Goal: Information Seeking & Learning: Check status

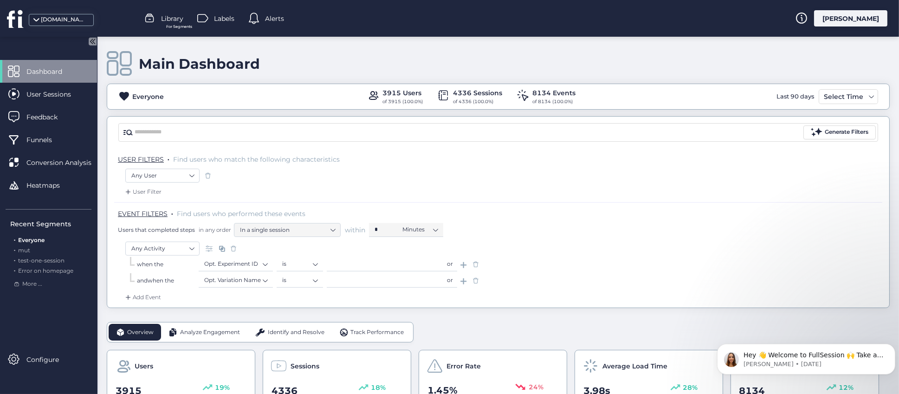
click at [347, 69] on div "Main Dashboard" at bounding box center [498, 64] width 783 height 26
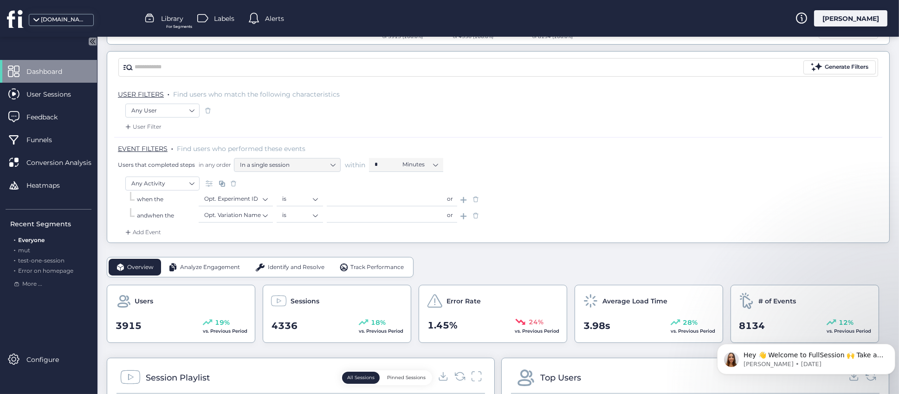
scroll to position [139, 0]
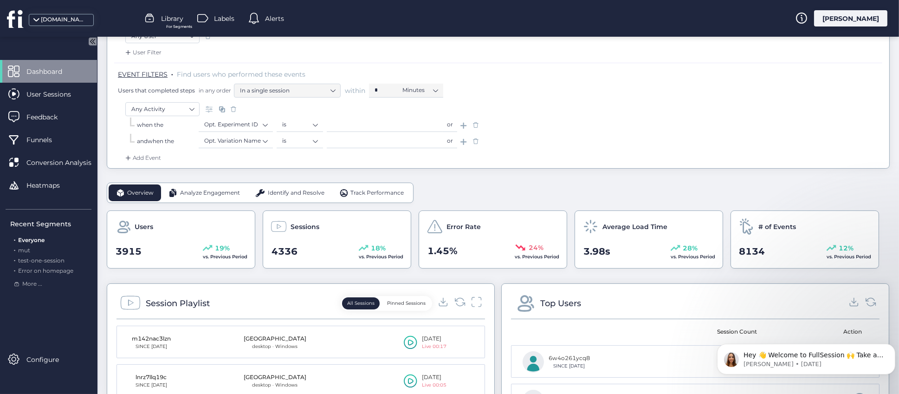
click at [202, 195] on span "Analyze Engagement" at bounding box center [210, 193] width 60 height 9
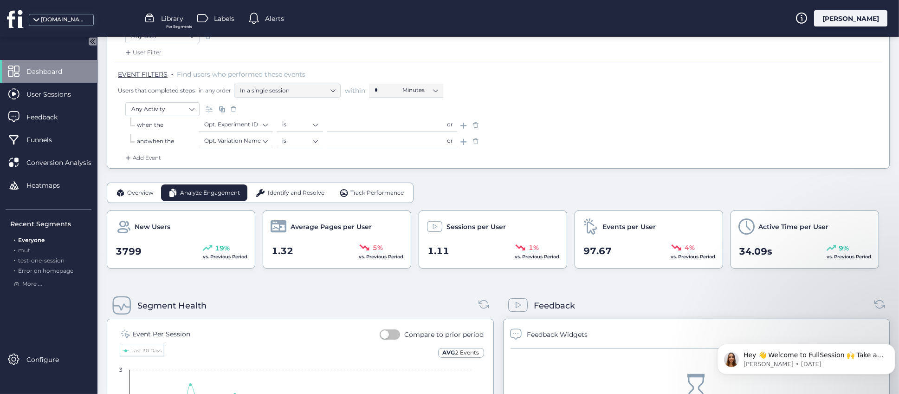
click at [147, 196] on span "Overview" at bounding box center [140, 193] width 26 height 9
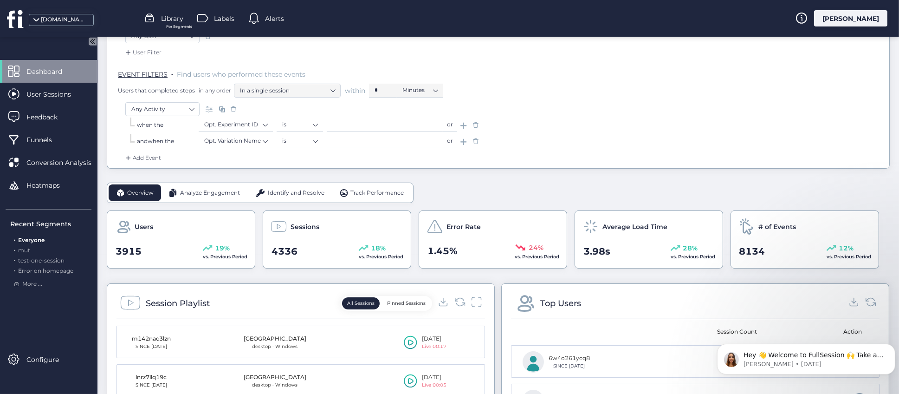
click at [217, 193] on span "Analyze Engagement" at bounding box center [210, 193] width 60 height 9
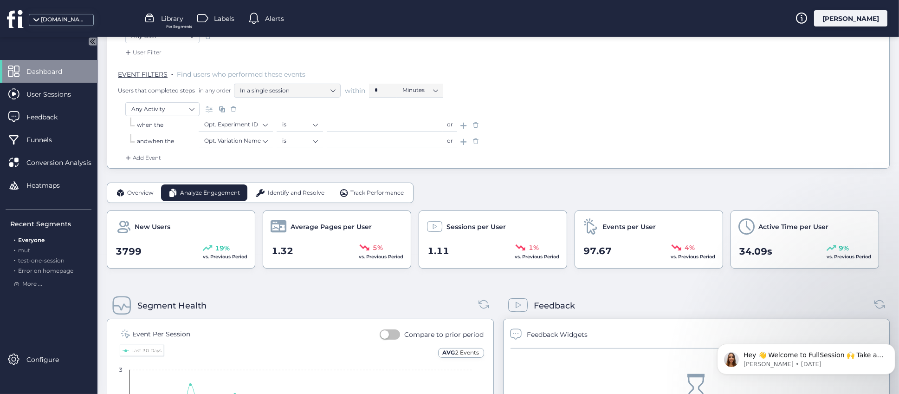
click at [298, 194] on span "Identify and Resolve" at bounding box center [296, 193] width 57 height 9
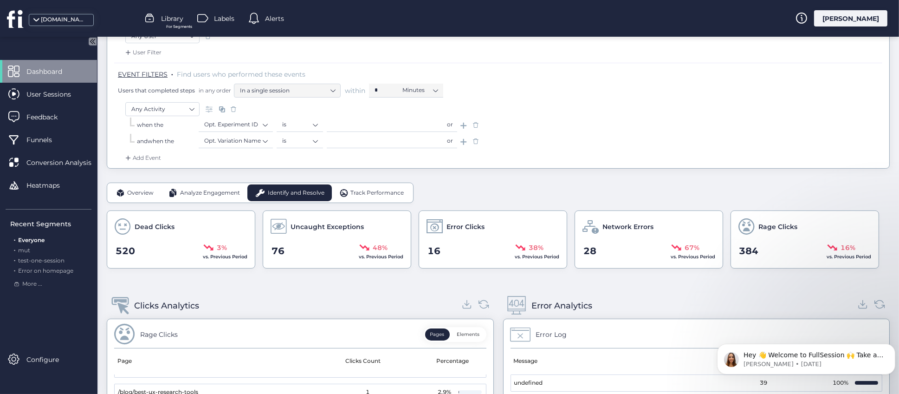
click at [384, 187] on div "Track Performance" at bounding box center [372, 192] width 80 height 17
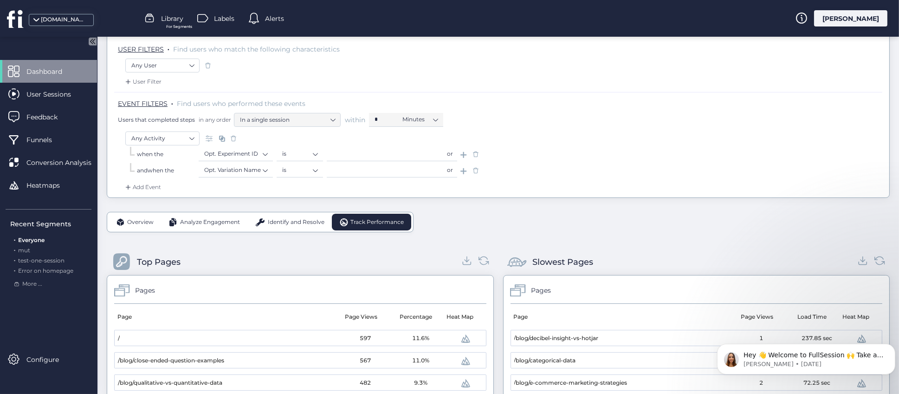
scroll to position [108, 0]
click at [147, 224] on span "Overview" at bounding box center [140, 224] width 26 height 9
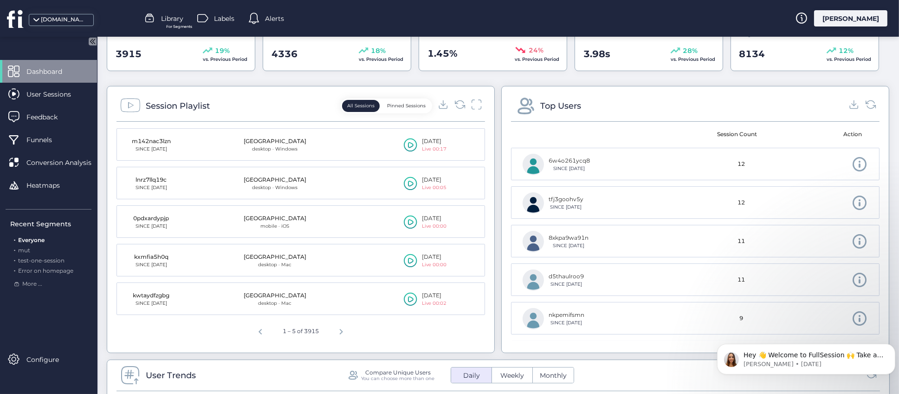
scroll to position [318, 0]
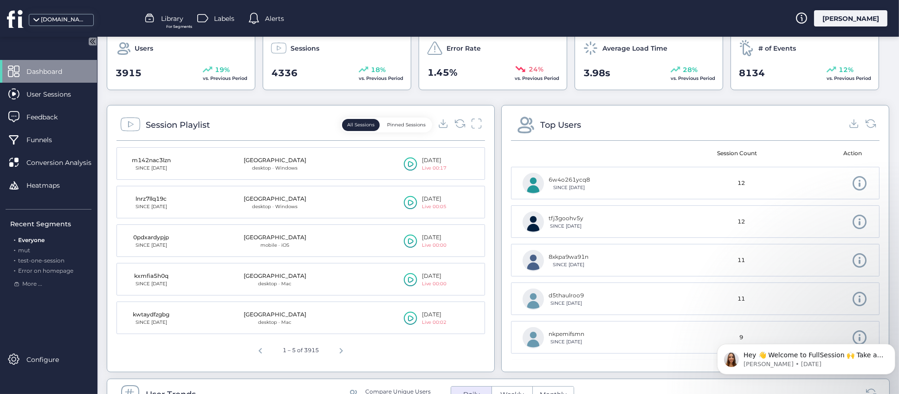
click at [408, 126] on button "Pinned Sessions" at bounding box center [406, 125] width 49 height 12
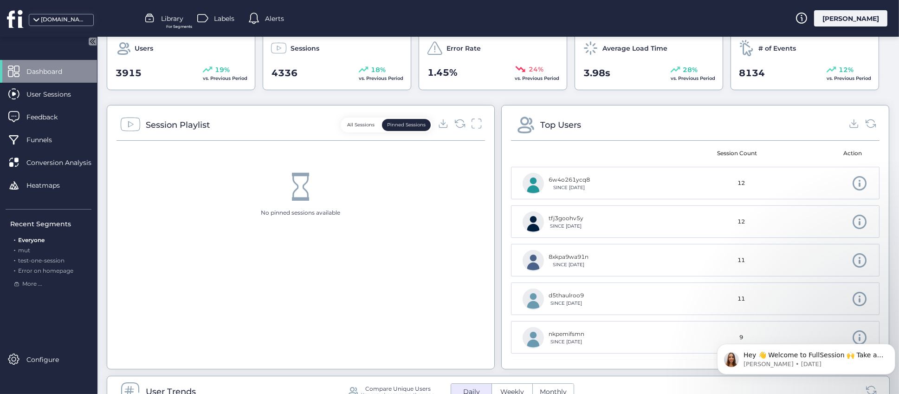
click at [362, 121] on button "All Sessions" at bounding box center [361, 125] width 38 height 12
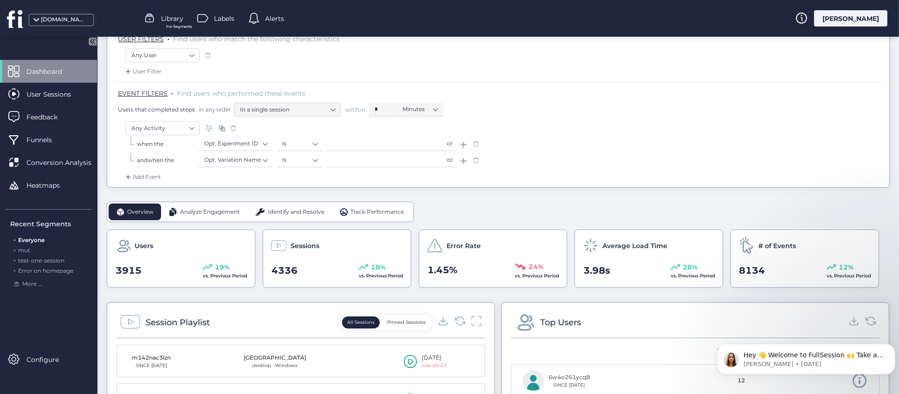
scroll to position [39, 0]
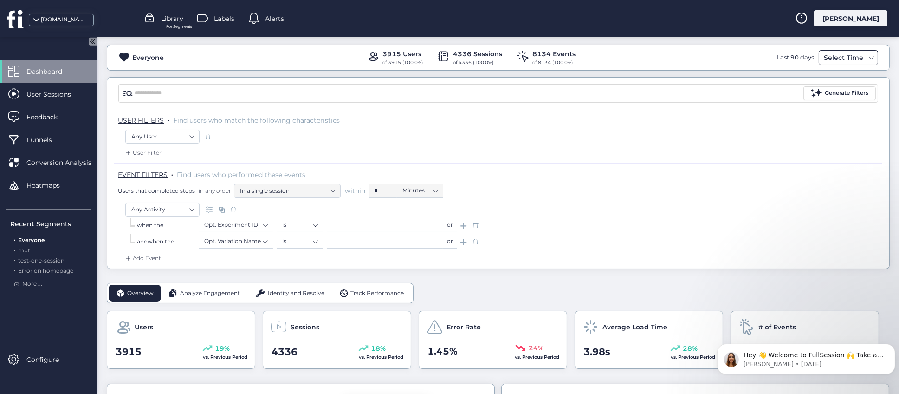
click at [868, 54] on span at bounding box center [871, 57] width 7 height 7
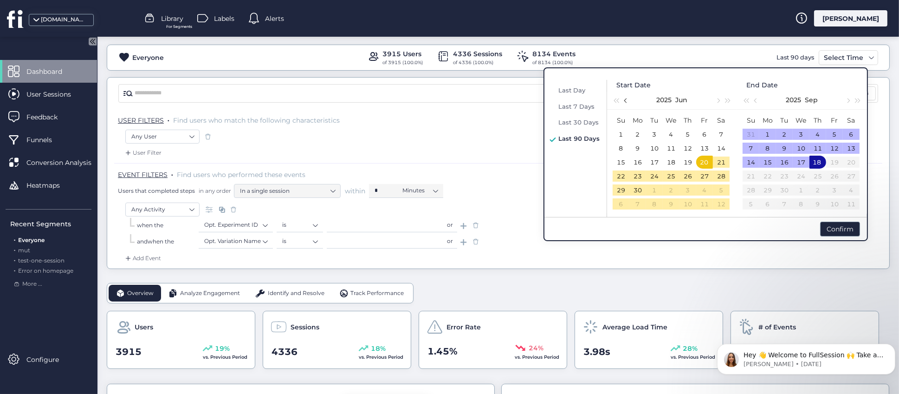
click at [624, 99] on button "button" at bounding box center [626, 100] width 10 height 19
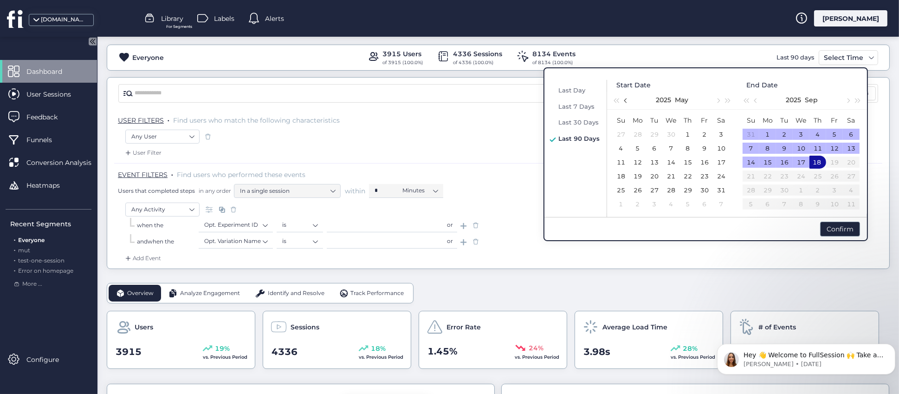
click at [624, 99] on button "button" at bounding box center [626, 100] width 10 height 19
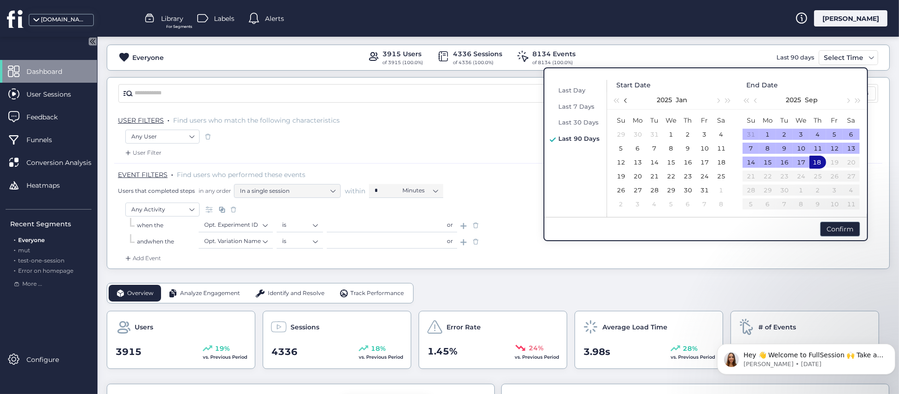
click at [624, 99] on button "button" at bounding box center [626, 100] width 10 height 19
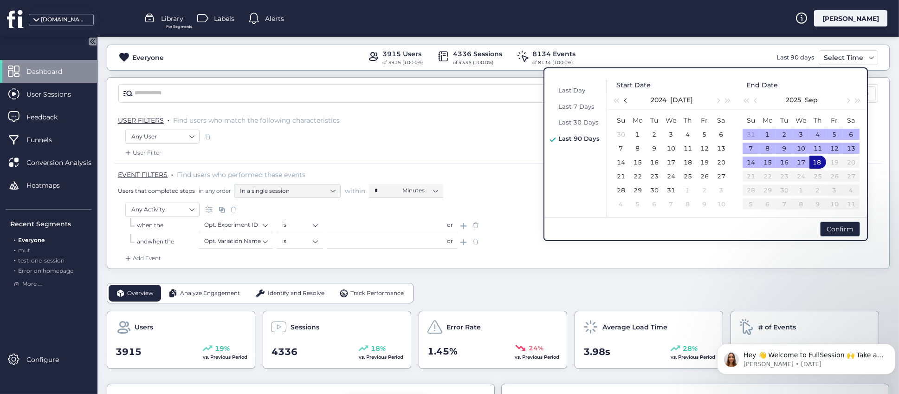
click at [624, 99] on button "button" at bounding box center [626, 100] width 10 height 19
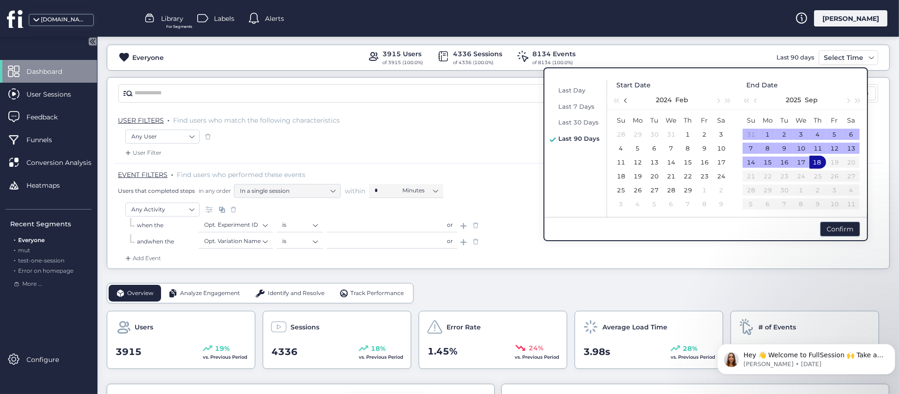
click at [624, 99] on button "button" at bounding box center [626, 100] width 10 height 19
click at [638, 135] on div "1" at bounding box center [637, 134] width 11 height 11
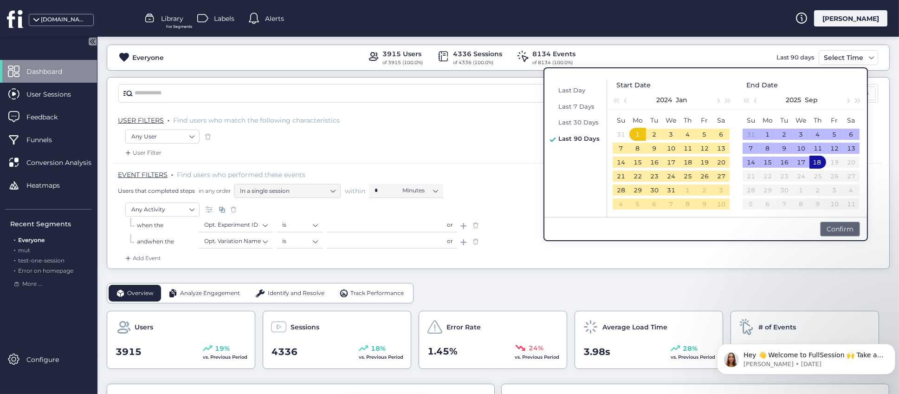
click at [826, 232] on div "Confirm" at bounding box center [840, 228] width 40 height 15
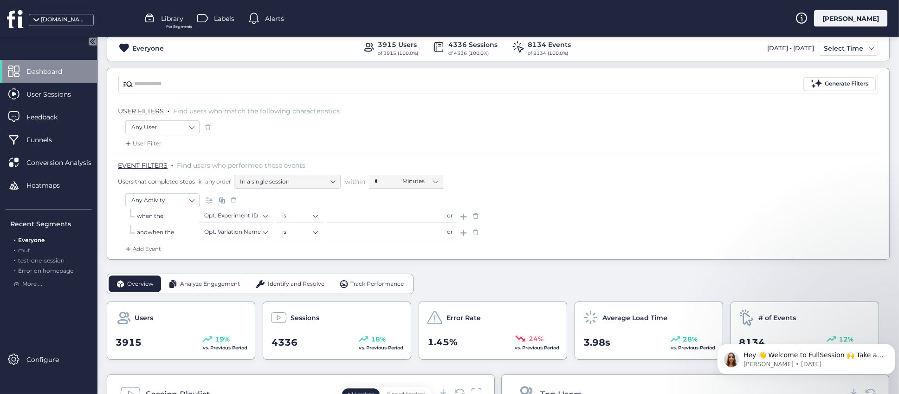
scroll to position [0, 0]
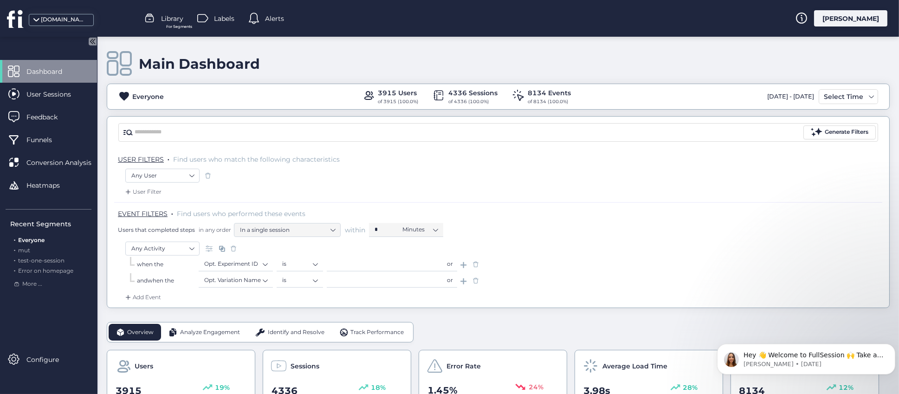
click at [475, 264] on span at bounding box center [475, 264] width 9 height 9
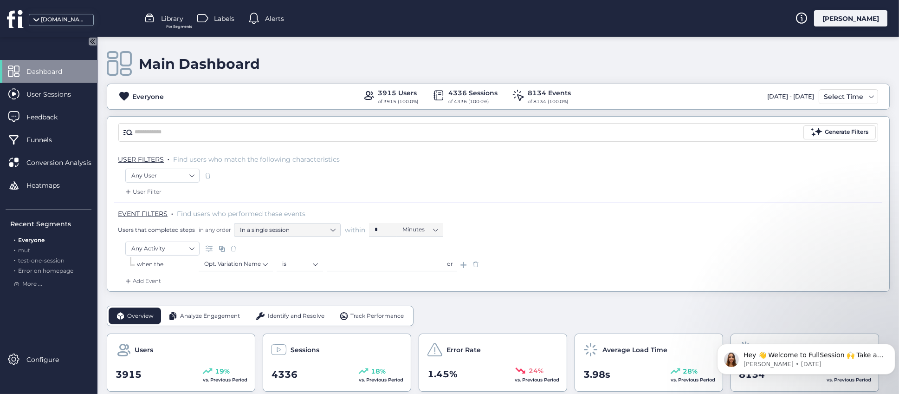
click at [476, 262] on span at bounding box center [475, 264] width 9 height 9
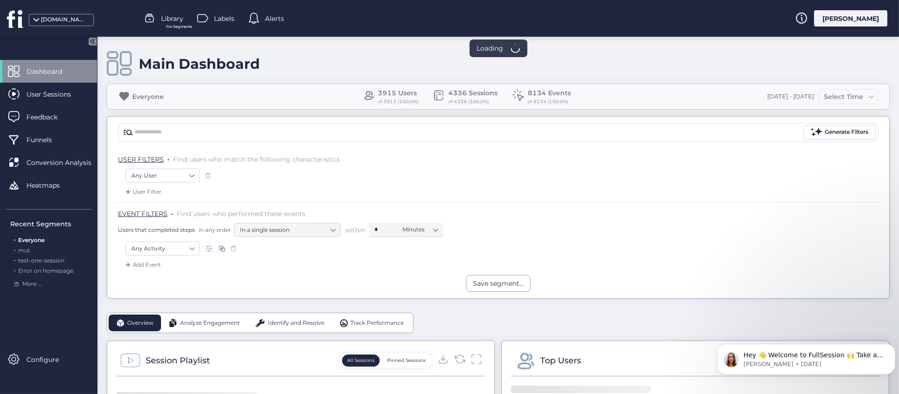
click at [149, 99] on fs-statistics-bar "Everyone 3915 Users of 3915 (100.0%) 4336 Sessions of 4336 (100.0%) 8134 Events…" at bounding box center [498, 97] width 783 height 26
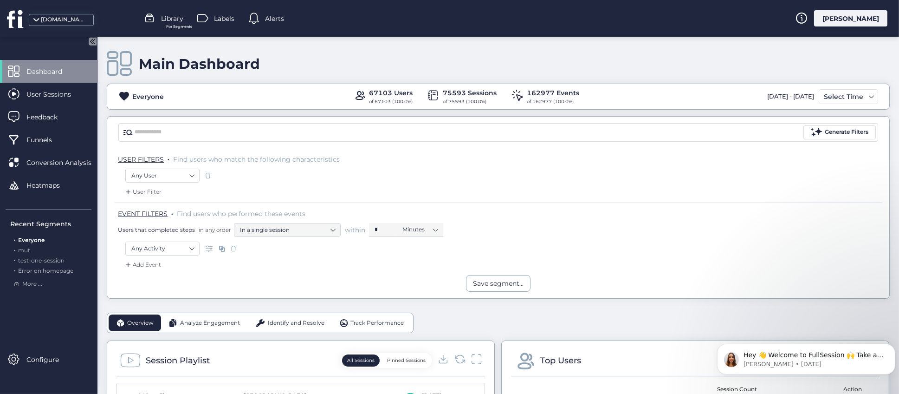
click at [462, 61] on div "Main Dashboard" at bounding box center [498, 64] width 783 height 26
